Goal: Task Accomplishment & Management: Use online tool/utility

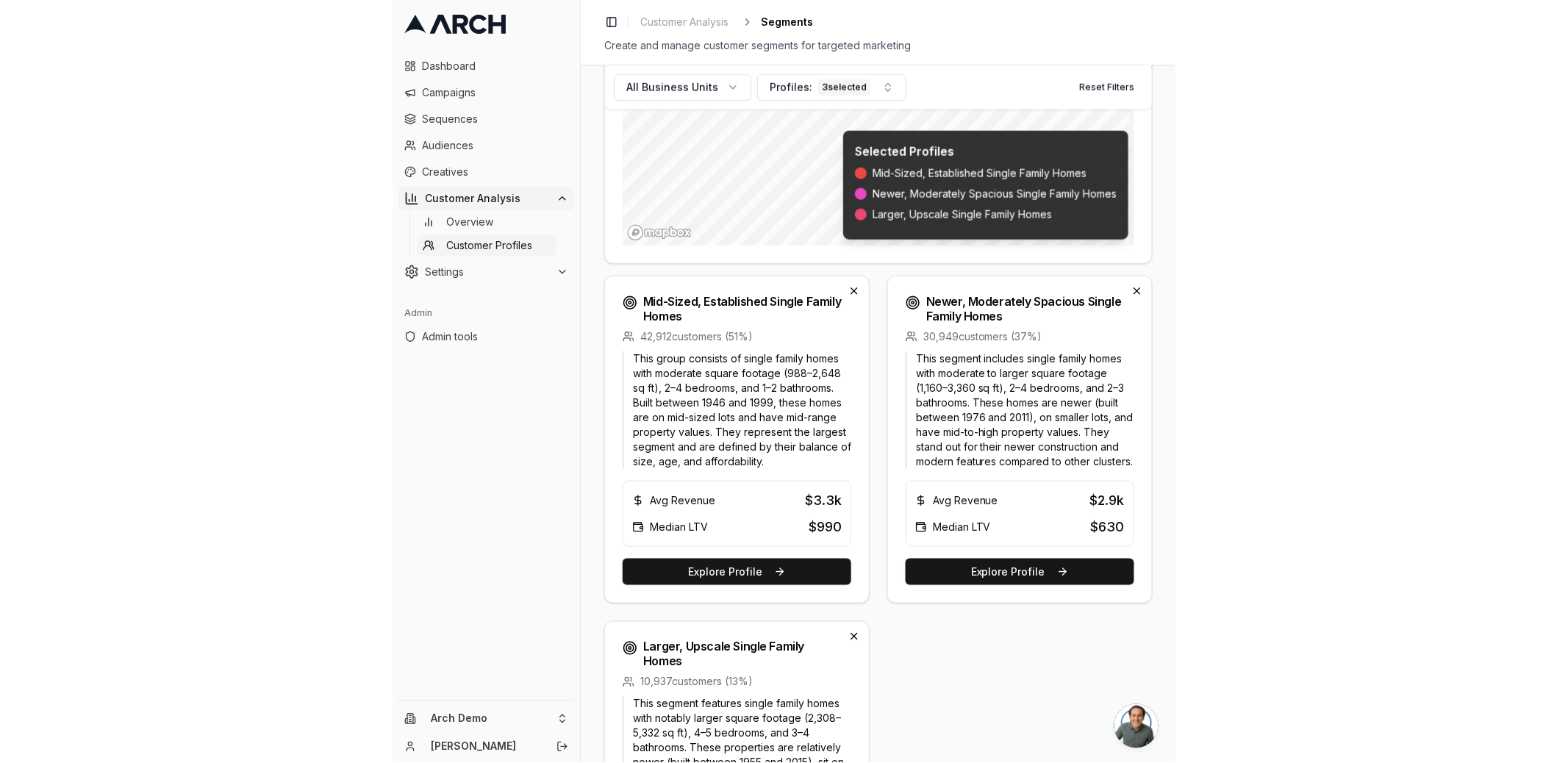
scroll to position [871, 0]
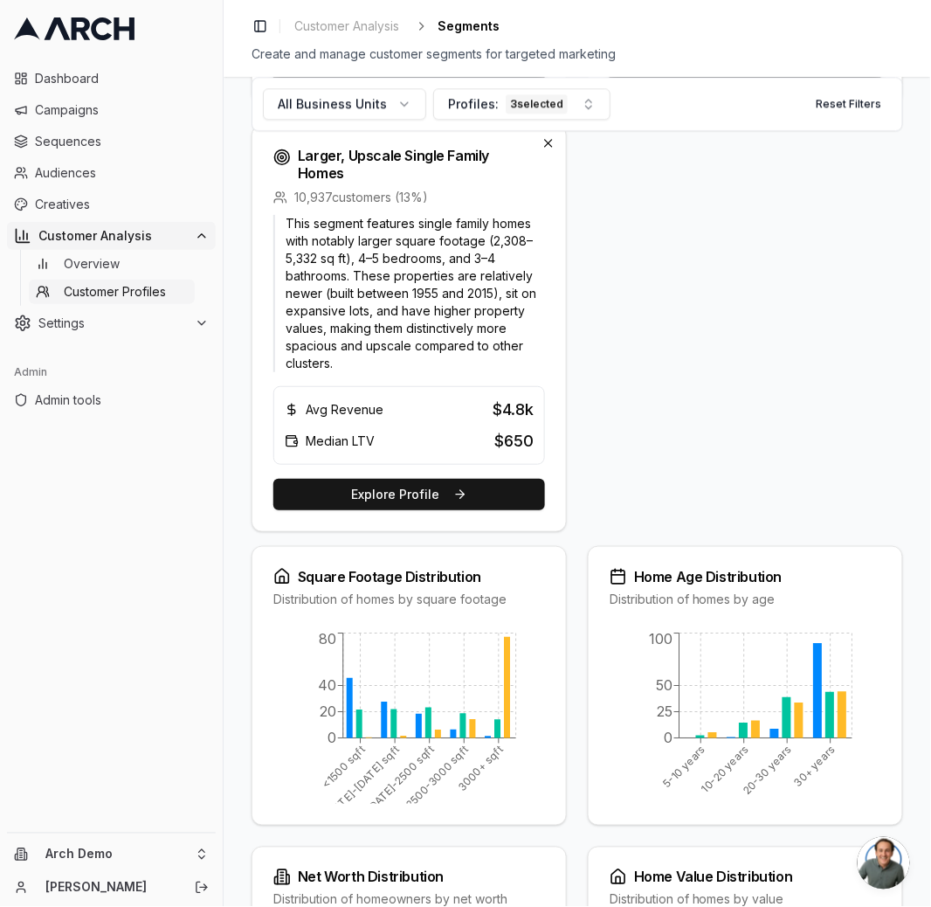
click at [90, 844] on html "Dashboard Campaigns Sequences Audiences Creatives Customer Analysis Overview Cu…" at bounding box center [465, 453] width 931 height 907
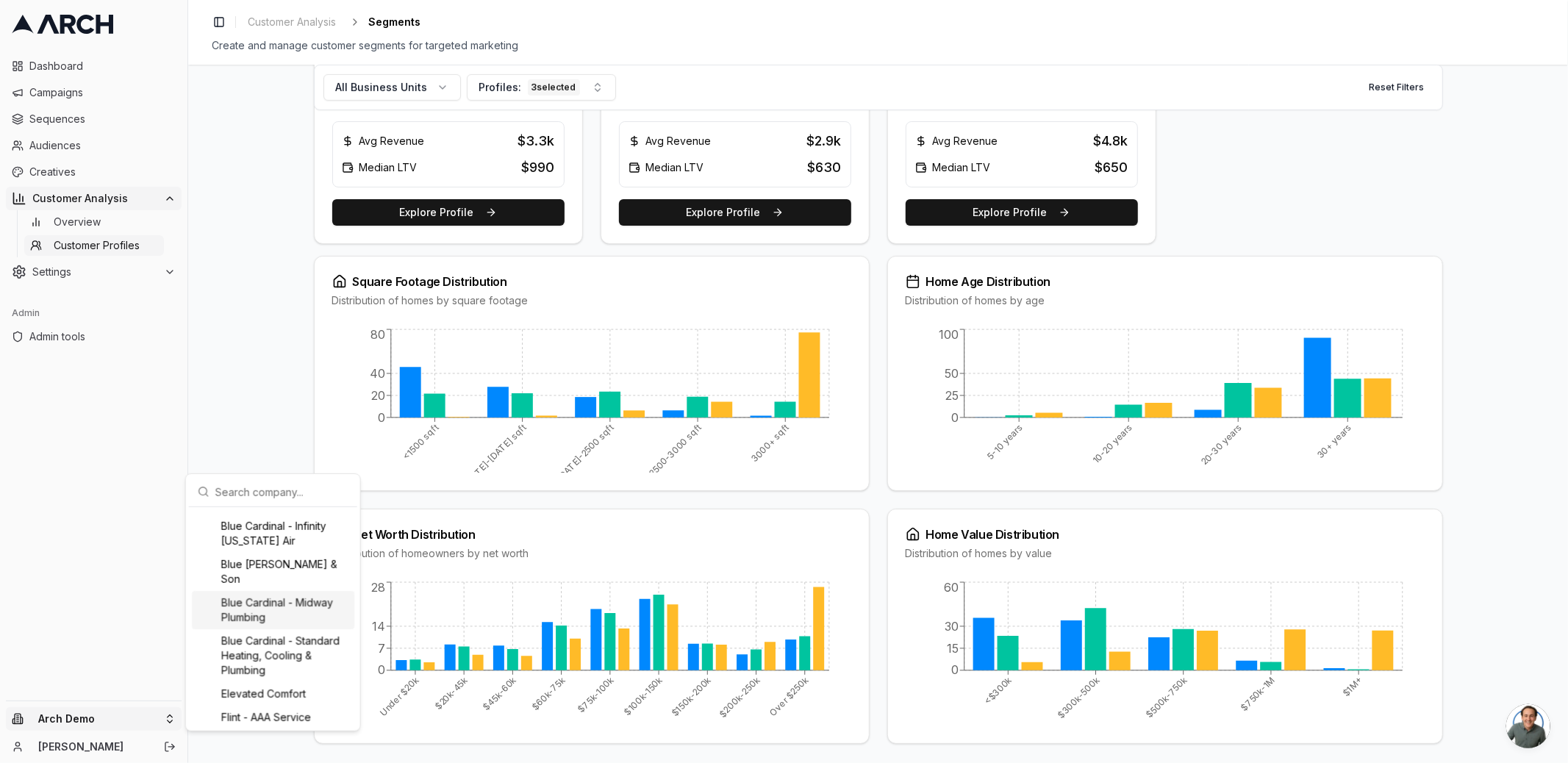
scroll to position [228, 0]
click at [268, 488] on input "text" at bounding box center [282, 491] width 133 height 29
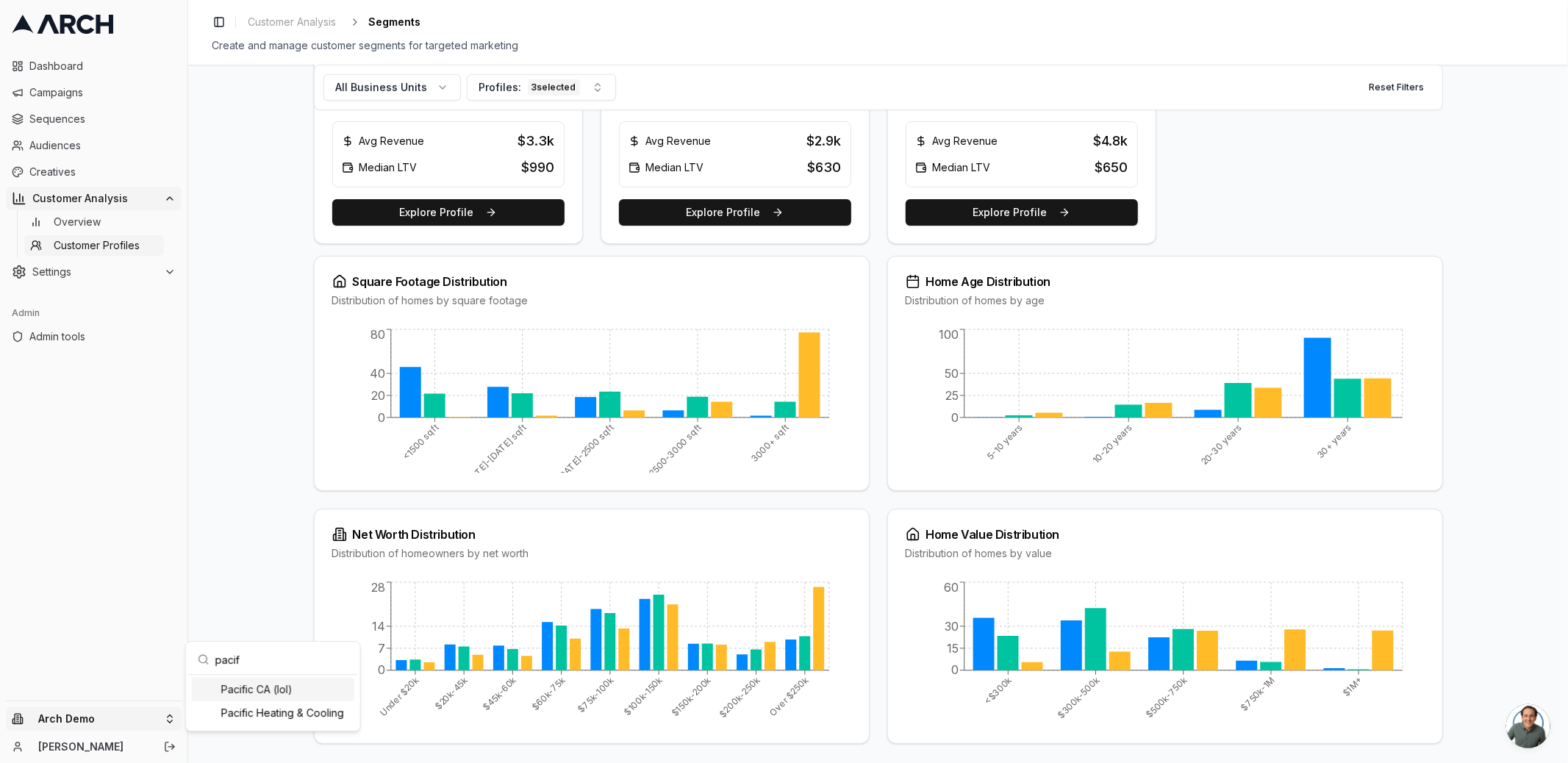
scroll to position [0, 0]
type input "pacif"
click at [294, 710] on div "Pacific Heating & Cooling" at bounding box center [273, 713] width 162 height 24
click at [251, 510] on html "Dashboard Campaigns Sequences Audiences Creatives Customer Analysis Overview Cu…" at bounding box center [784, 381] width 1568 height 763
click at [67, 138] on span "Audiences" at bounding box center [103, 145] width 146 height 14
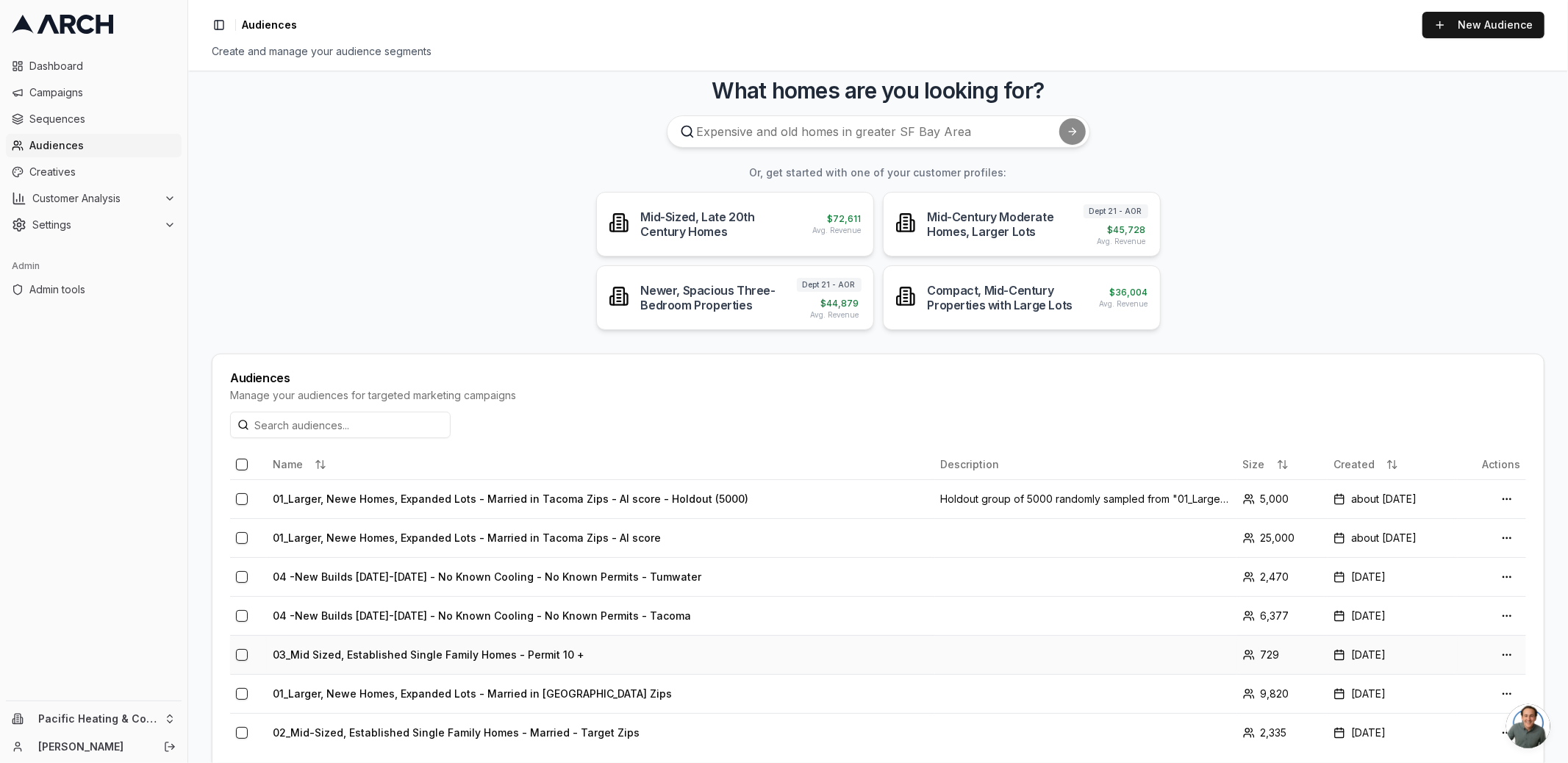
scroll to position [18, 0]
click at [62, 94] on span "Campaigns" at bounding box center [103, 92] width 146 height 14
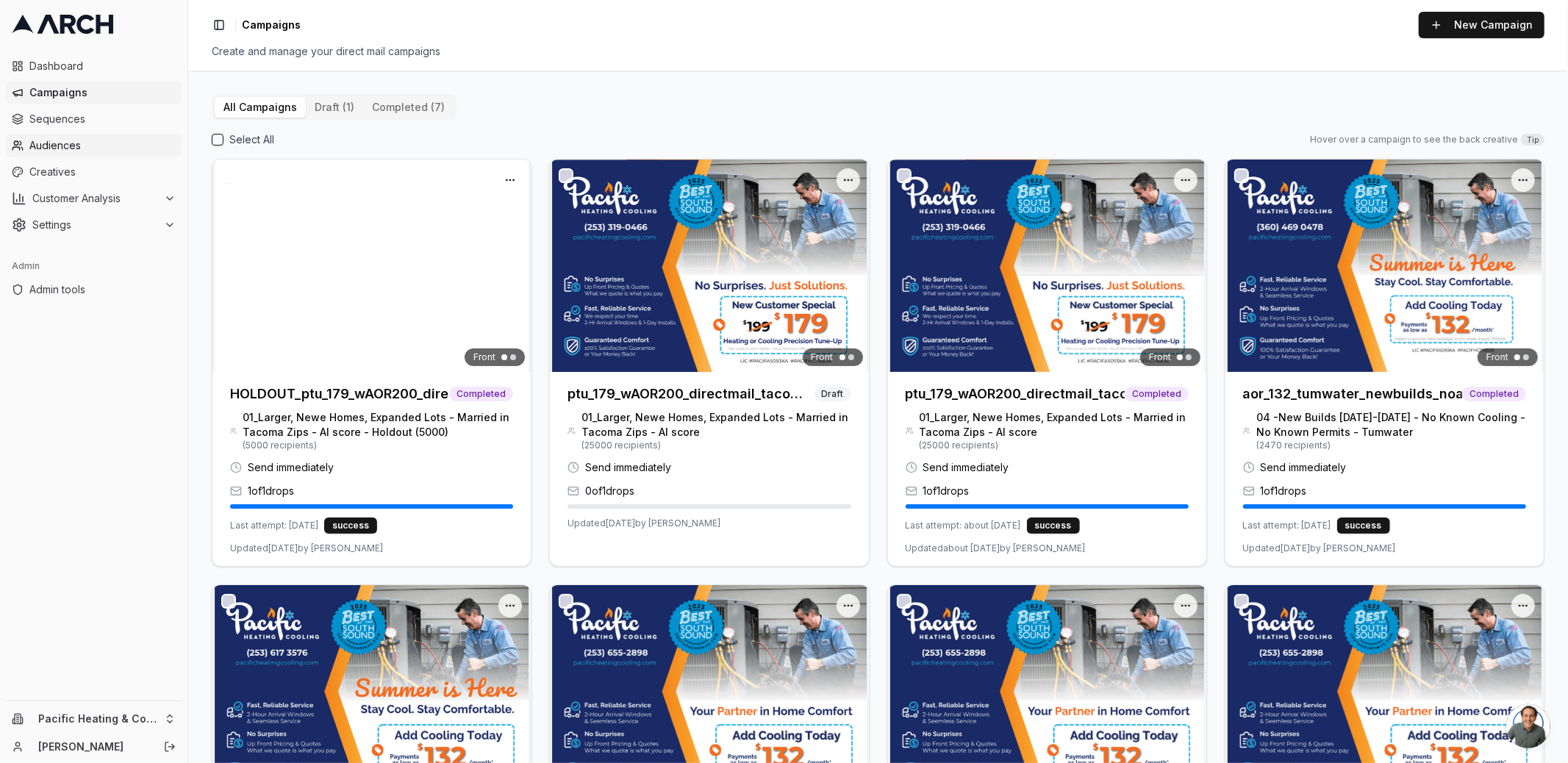
click at [50, 144] on span "Audiences" at bounding box center [103, 145] width 146 height 14
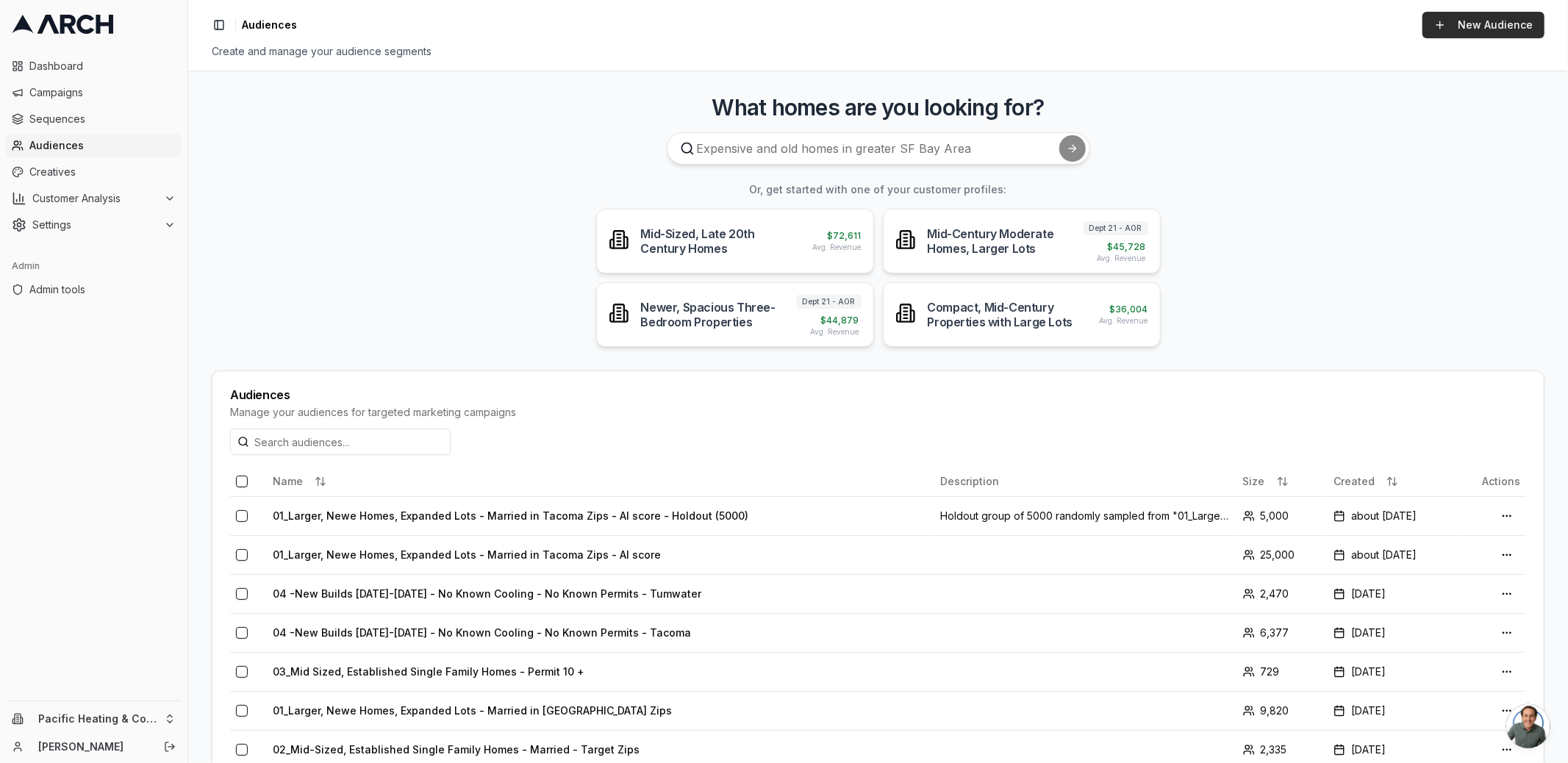
click at [1472, 24] on link "New Audience" at bounding box center [1483, 24] width 122 height 26
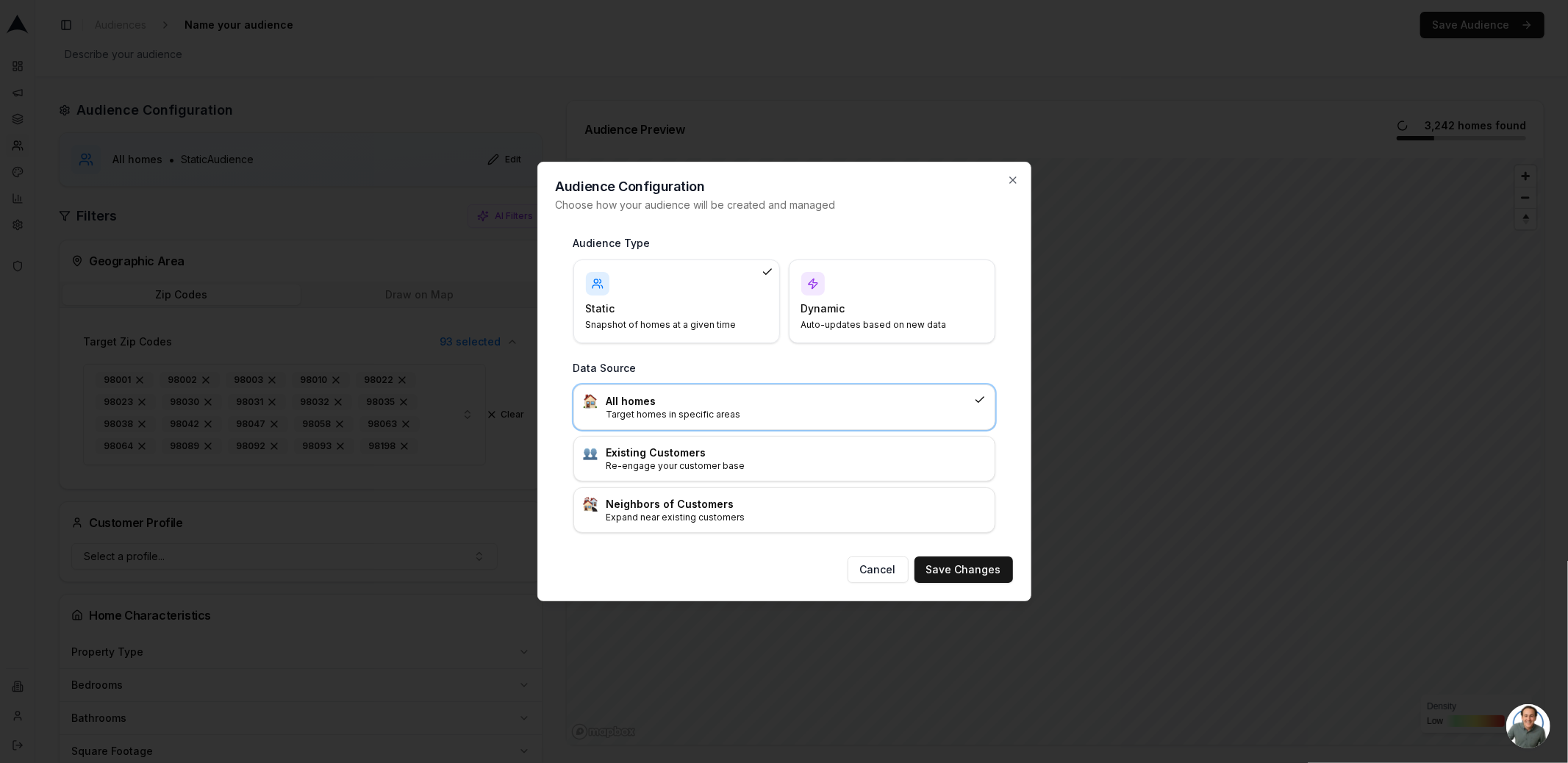
click at [871, 307] on h4 "Dynamic" at bounding box center [882, 308] width 164 height 14
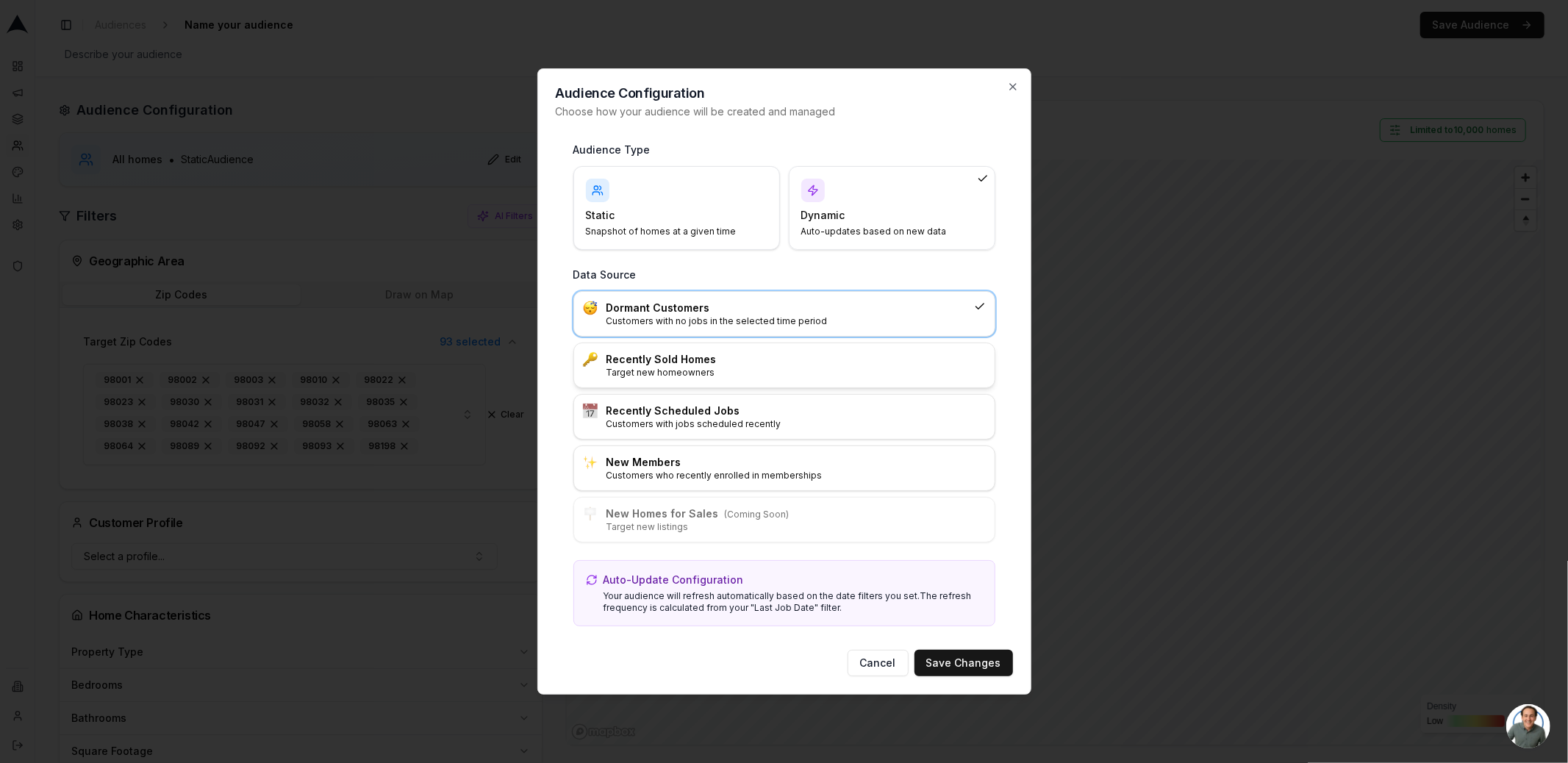
click at [681, 372] on p "Target new homeowners" at bounding box center [796, 373] width 379 height 12
click at [935, 655] on button "Save Changes" at bounding box center [963, 662] width 98 height 26
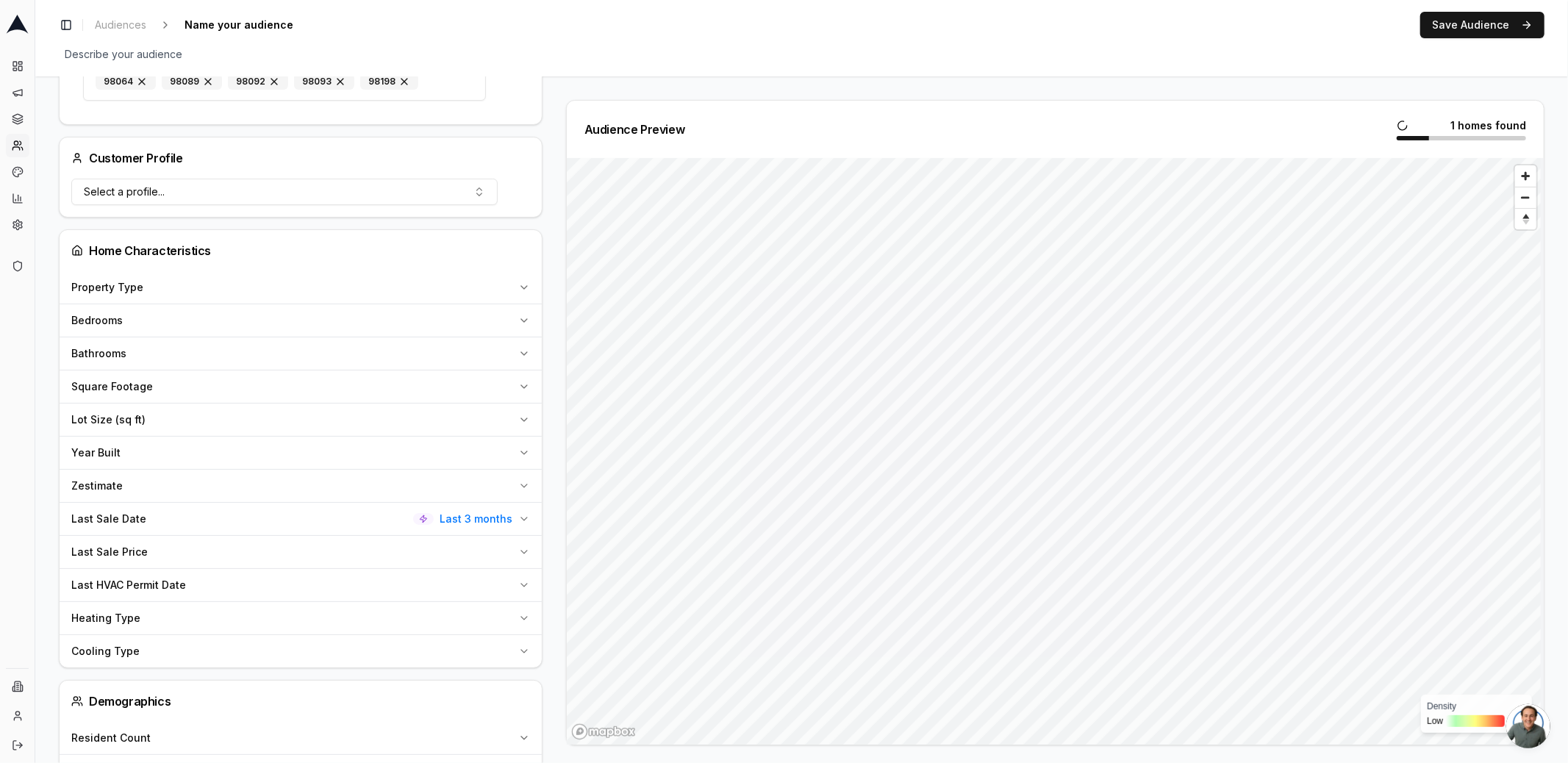
scroll to position [382, 0]
click at [477, 510] on span "Last 3 months" at bounding box center [476, 517] width 73 height 14
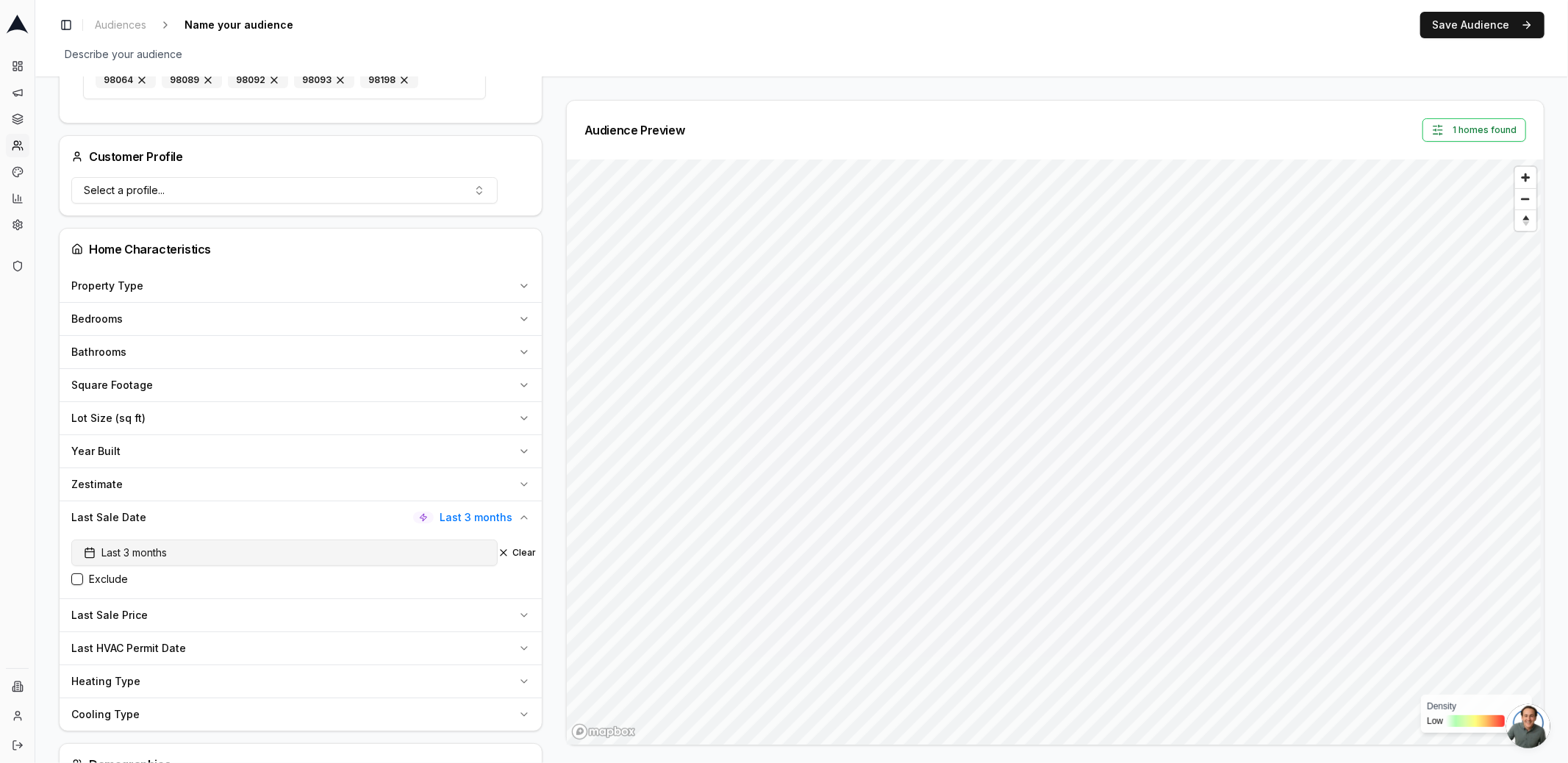
click at [233, 548] on button "Last 3 months" at bounding box center [284, 552] width 426 height 26
click at [252, 615] on html "Dashboard Campaigns Sequences Audiences Creatives Customer Analysis Settings Ad…" at bounding box center [784, 381] width 1568 height 763
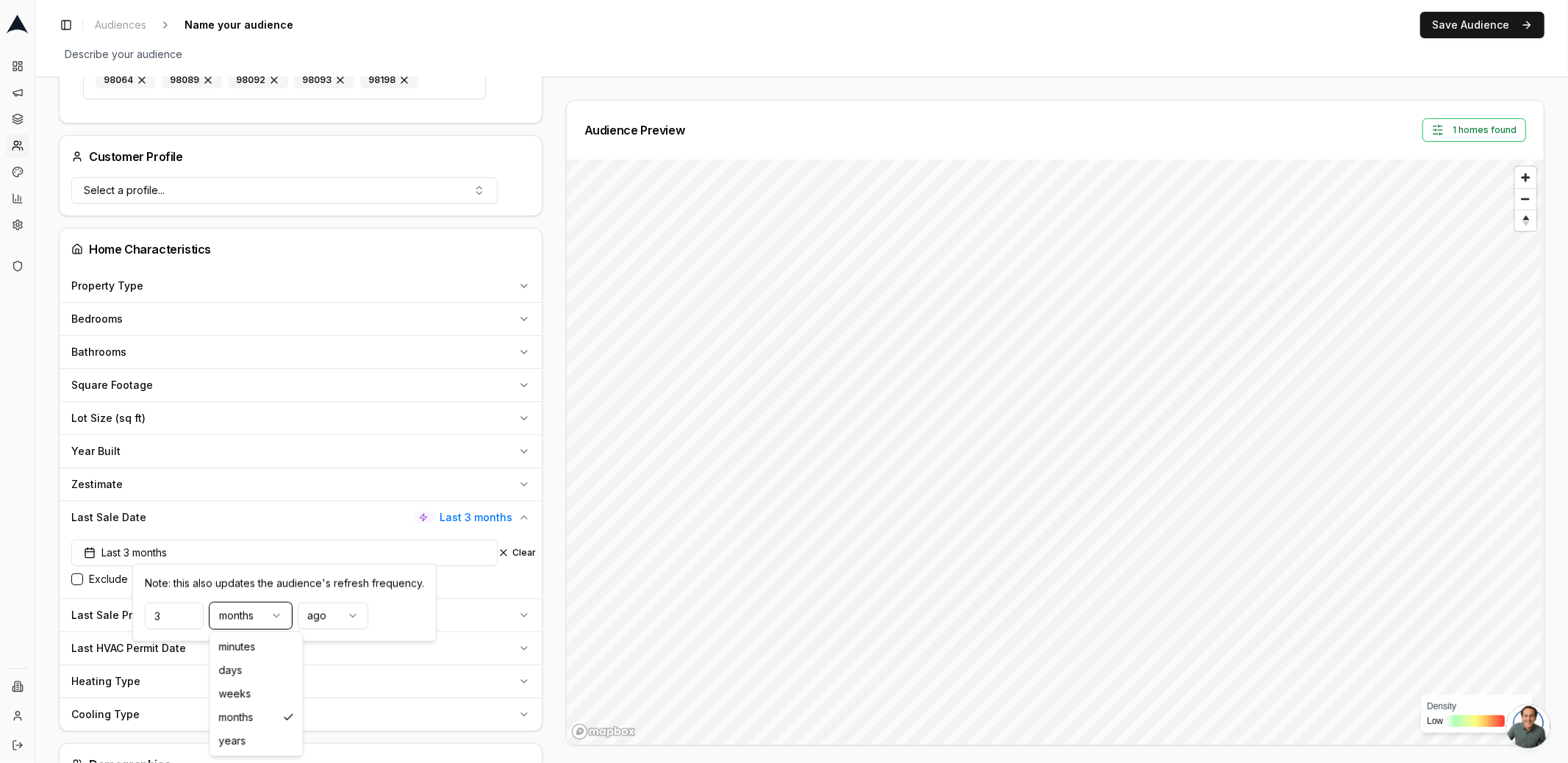
click at [252, 615] on html "Dashboard Campaigns Sequences Audiences Creatives Customer Analysis Settings Ad…" at bounding box center [784, 381] width 1568 height 763
click at [160, 615] on input "3" at bounding box center [174, 616] width 59 height 26
click at [321, 614] on html "Dashboard Campaigns Sequences Audiences Creatives Customer Analysis Settings Ad…" at bounding box center [784, 381] width 1568 height 763
click at [163, 613] on input "3" at bounding box center [174, 616] width 59 height 26
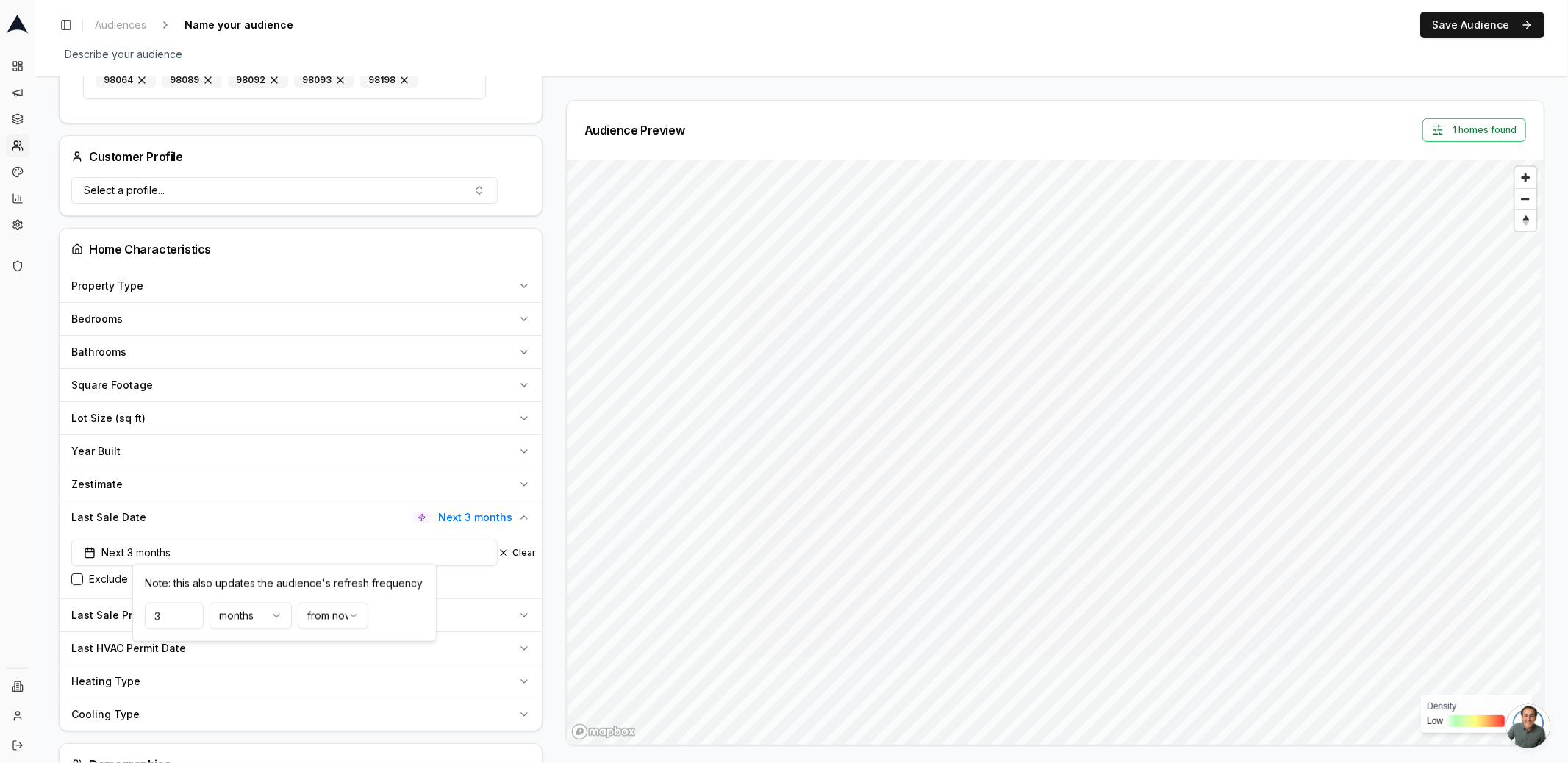
click at [163, 613] on input "3" at bounding box center [174, 616] width 59 height 26
type input "12"
click at [488, 582] on div "Next 12 months Clear Exclude" at bounding box center [300, 565] width 482 height 65
click at [362, 544] on button "Next 12 months" at bounding box center [284, 552] width 426 height 26
drag, startPoint x: 173, startPoint y: 615, endPoint x: 136, endPoint y: 612, distance: 37.1
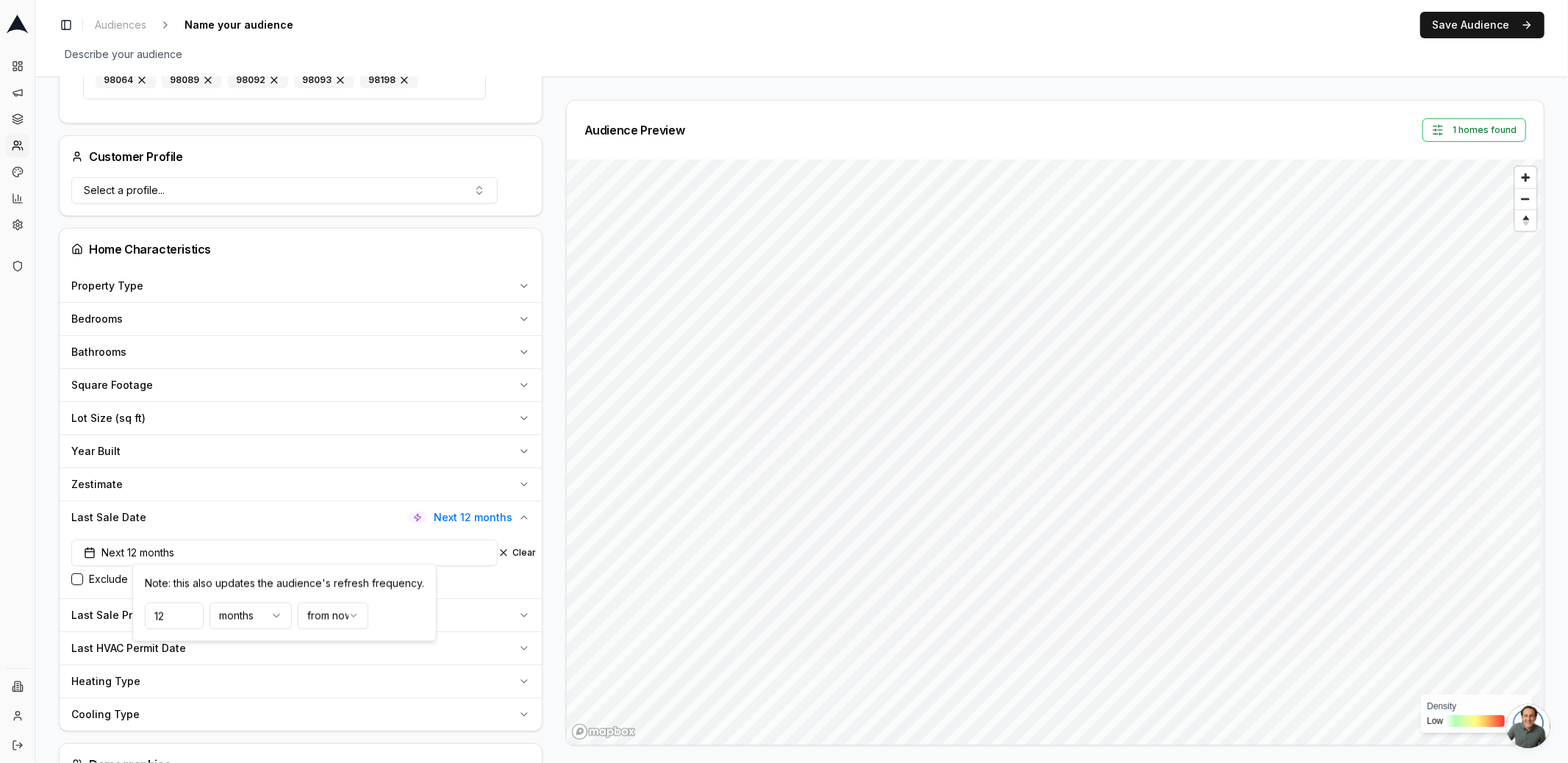
click at [136, 612] on div "Note: this also updates the audience's refresh frequency. 12 months from now" at bounding box center [284, 602] width 305 height 78
type input "24"
click at [501, 582] on div "Next 24 months Clear Exclude" at bounding box center [300, 565] width 482 height 65
click at [17, 114] on icon at bounding box center [18, 119] width 12 height 12
